Goal: Transaction & Acquisition: Purchase product/service

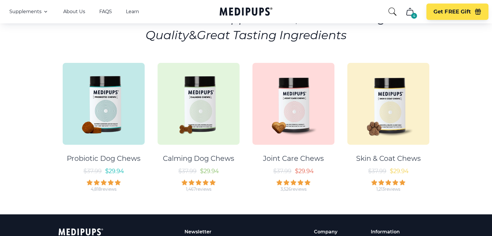
click at [198, 100] on img at bounding box center [198, 104] width 82 height 82
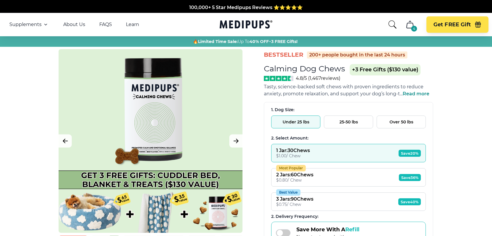
click at [463, 20] on button "Get FREE Gift" at bounding box center [457, 24] width 62 height 16
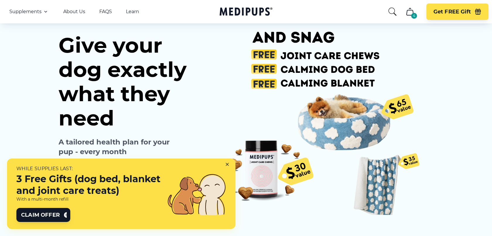
scroll to position [26, 0]
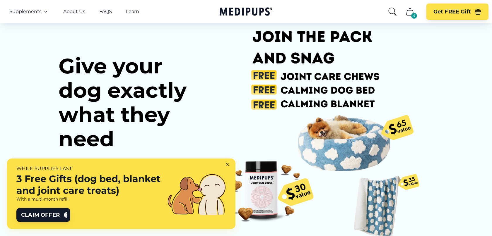
click at [227, 164] on icon at bounding box center [228, 165] width 5 height 5
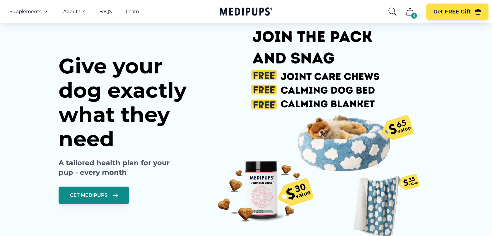
click at [104, 193] on span "Get Medipups" at bounding box center [88, 196] width 37 height 6
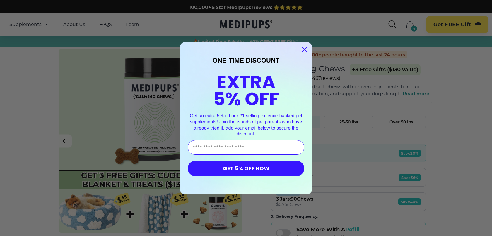
click at [302, 48] on circle "Close dialog" at bounding box center [304, 49] width 10 height 10
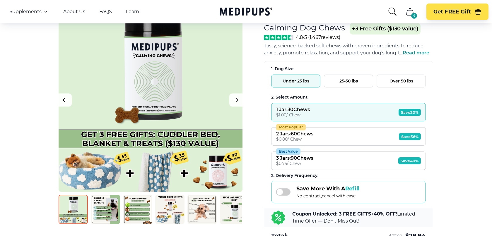
scroll to position [41, 0]
click at [359, 112] on button "1 Jar : 30 Chews $ 1.00 / Chew Save 20%" at bounding box center [348, 112] width 155 height 18
click at [348, 82] on button "25-50 lbs" at bounding box center [348, 80] width 49 height 13
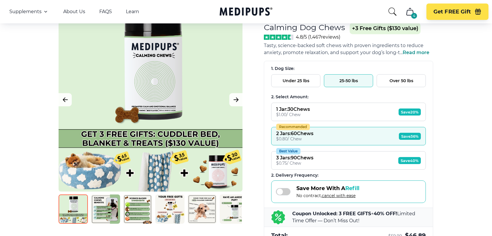
click at [298, 80] on button "Under 25 lbs" at bounding box center [295, 80] width 49 height 13
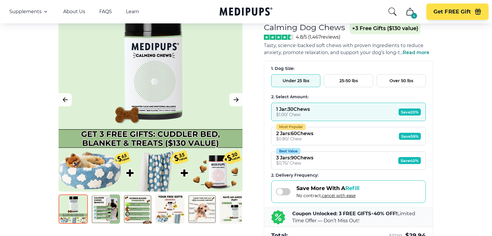
click at [349, 80] on button "25-50 lbs" at bounding box center [348, 80] width 49 height 13
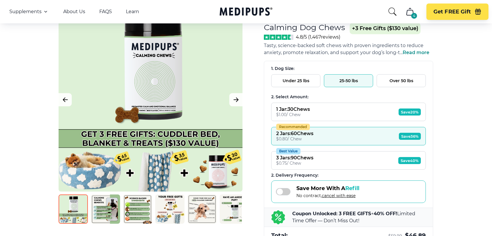
click at [400, 83] on button "Over 50 lbs" at bounding box center [400, 80] width 49 height 13
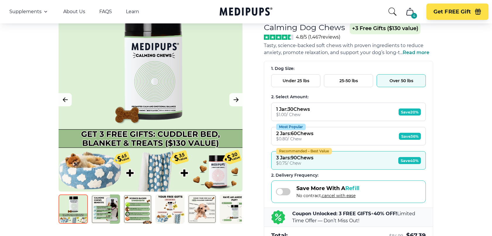
click at [354, 80] on button "25-50 lbs" at bounding box center [348, 80] width 49 height 13
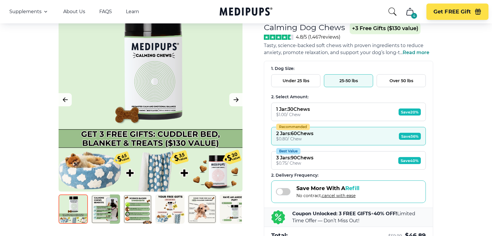
click at [312, 80] on button "Under 25 lbs" at bounding box center [295, 80] width 49 height 13
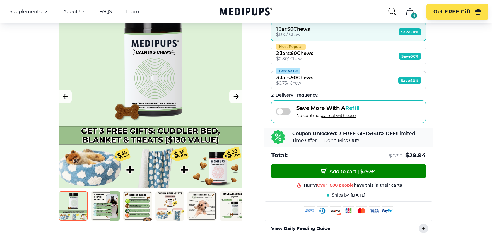
scroll to position [135, 0]
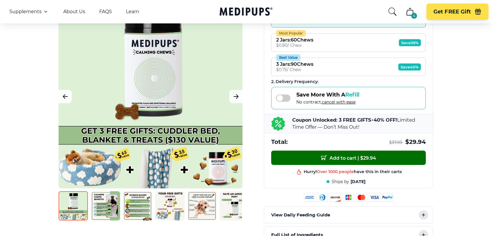
click at [371, 158] on span "Add to cart | $ 29.94" at bounding box center [348, 158] width 55 height 6
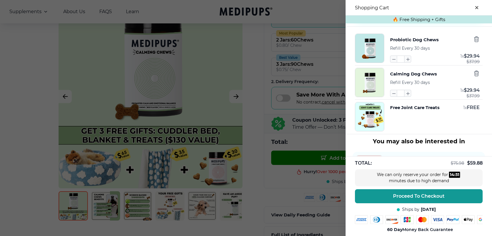
scroll to position [81, 0]
click at [477, 41] on icon "button" at bounding box center [476, 38] width 6 height 6
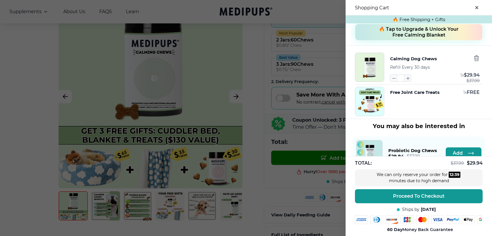
scroll to position [64, 0]
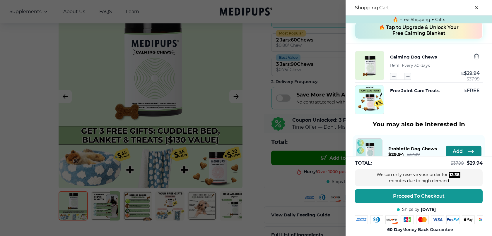
click at [458, 152] on span "Add" at bounding box center [458, 152] width 10 height 6
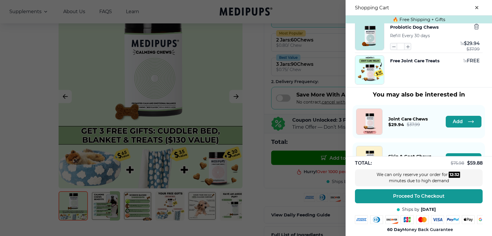
scroll to position [138, 0]
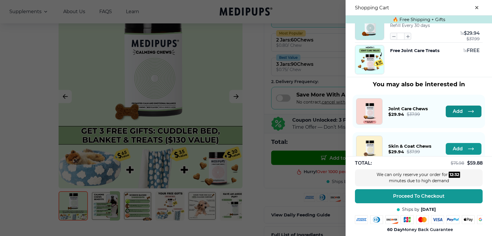
click at [451, 113] on button "Add" at bounding box center [464, 112] width 36 height 12
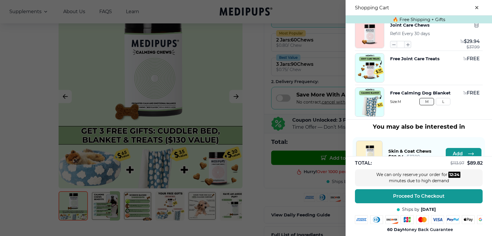
scroll to position [0, 0]
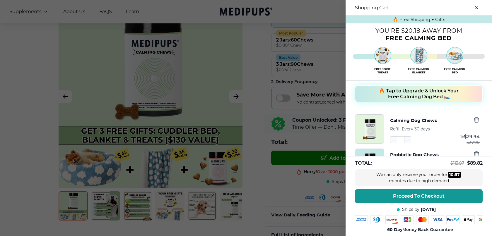
click at [477, 7] on icon "close-cart" at bounding box center [476, 7] width 3 height 3
